Goal: Obtain resource: Obtain resource

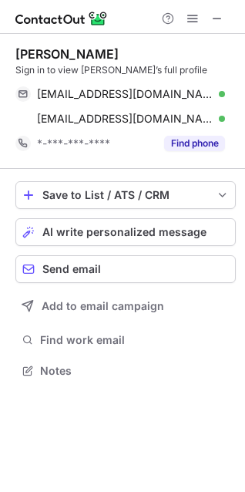
scroll to position [360, 245]
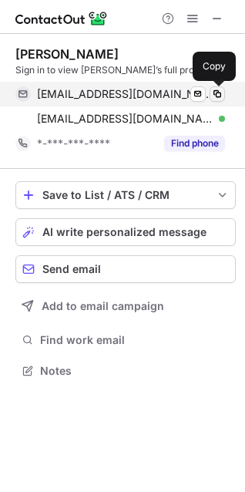
click at [213, 90] on span at bounding box center [217, 94] width 12 height 12
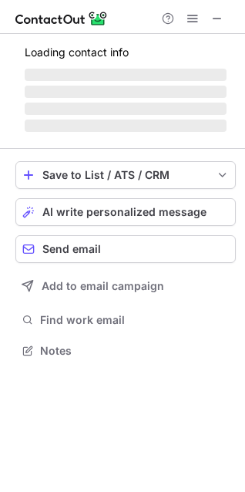
scroll to position [346, 245]
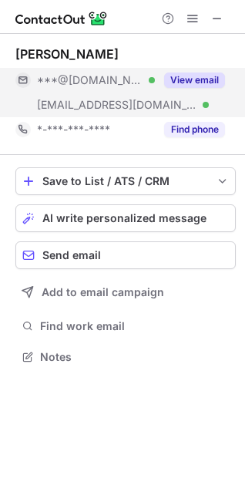
click at [200, 74] on button "View email" at bounding box center [194, 79] width 61 height 15
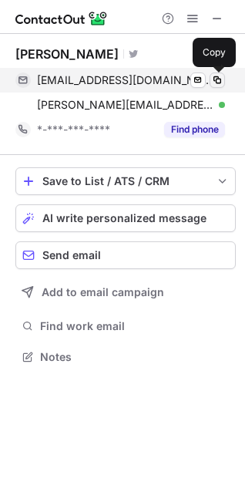
click at [217, 80] on span at bounding box center [217, 80] width 12 height 12
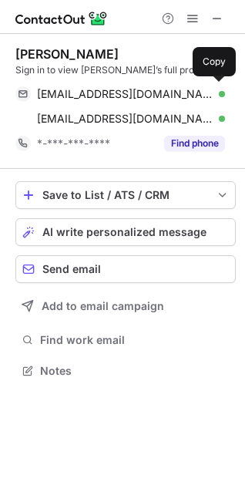
scroll to position [360, 245]
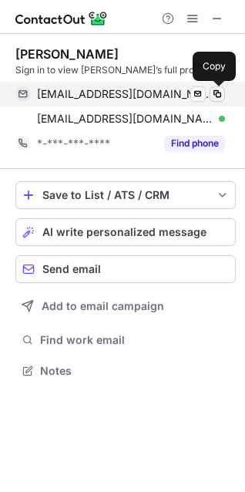
click at [214, 94] on span at bounding box center [217, 94] width 12 height 12
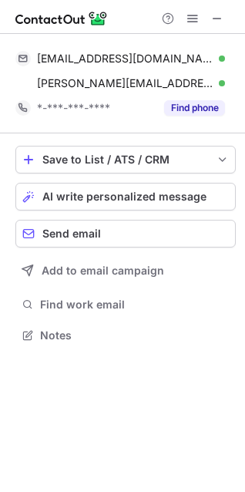
scroll to position [325, 245]
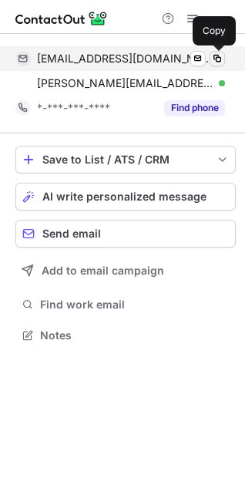
click at [215, 59] on span at bounding box center [217, 58] width 12 height 12
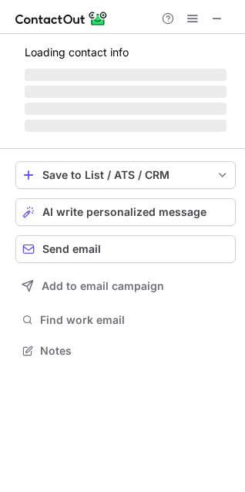
scroll to position [360, 245]
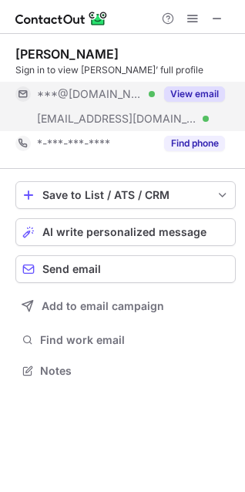
click at [208, 88] on button "View email" at bounding box center [194, 93] width 61 height 15
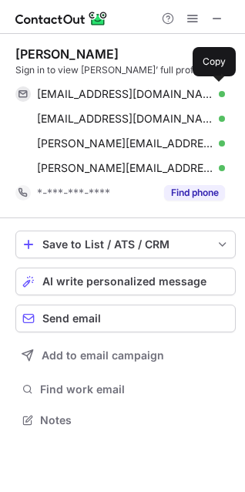
scroll to position [409, 245]
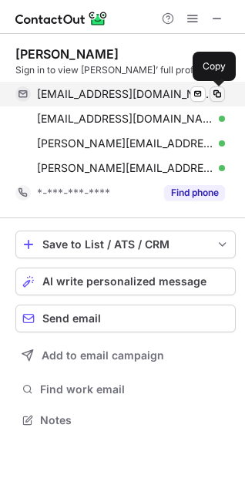
click at [220, 88] on span at bounding box center [217, 94] width 12 height 12
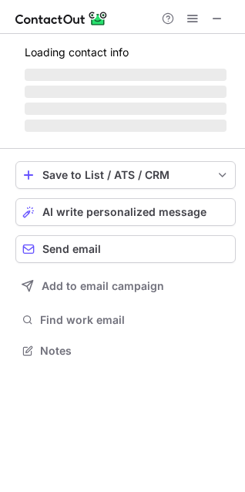
scroll to position [335, 245]
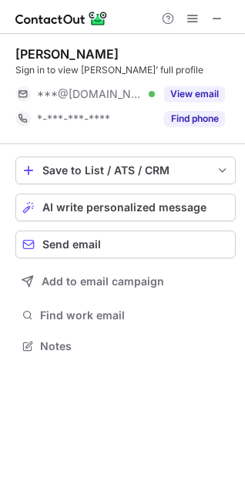
scroll to position [335, 245]
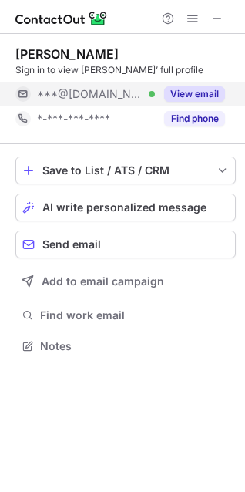
click at [208, 96] on button "View email" at bounding box center [194, 93] width 61 height 15
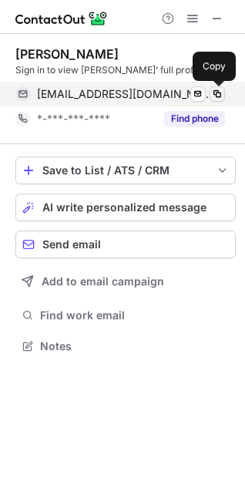
click at [217, 93] on span at bounding box center [217, 94] width 12 height 12
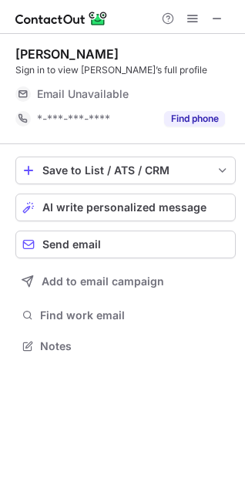
scroll to position [335, 245]
